Goal: Task Accomplishment & Management: Use online tool/utility

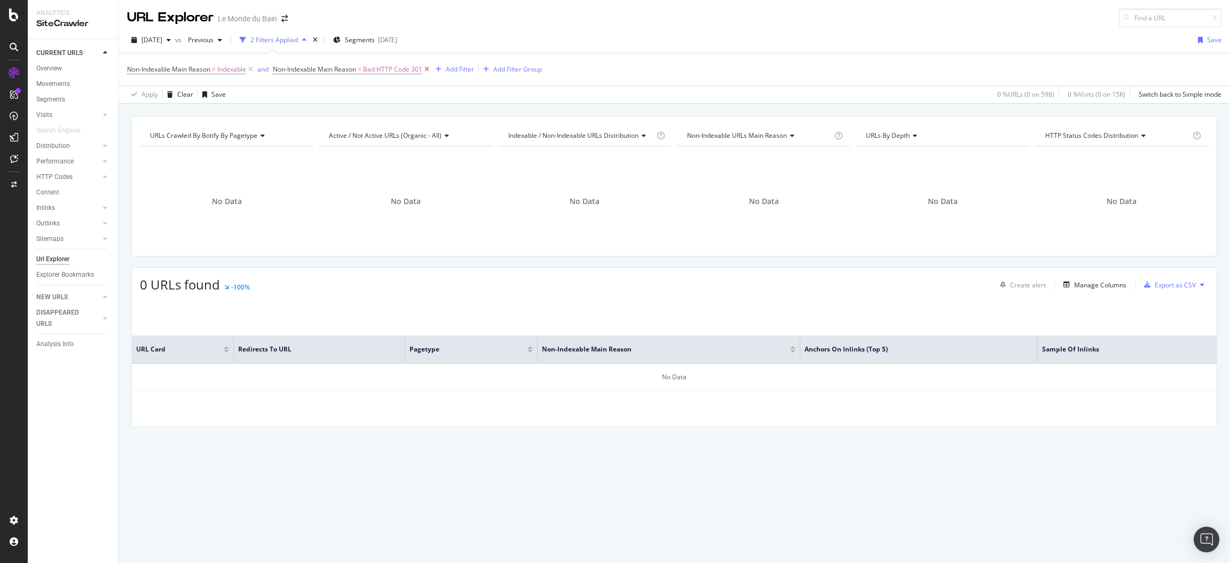
click at [430, 69] on icon at bounding box center [426, 69] width 9 height 11
